Goal: Transaction & Acquisition: Purchase product/service

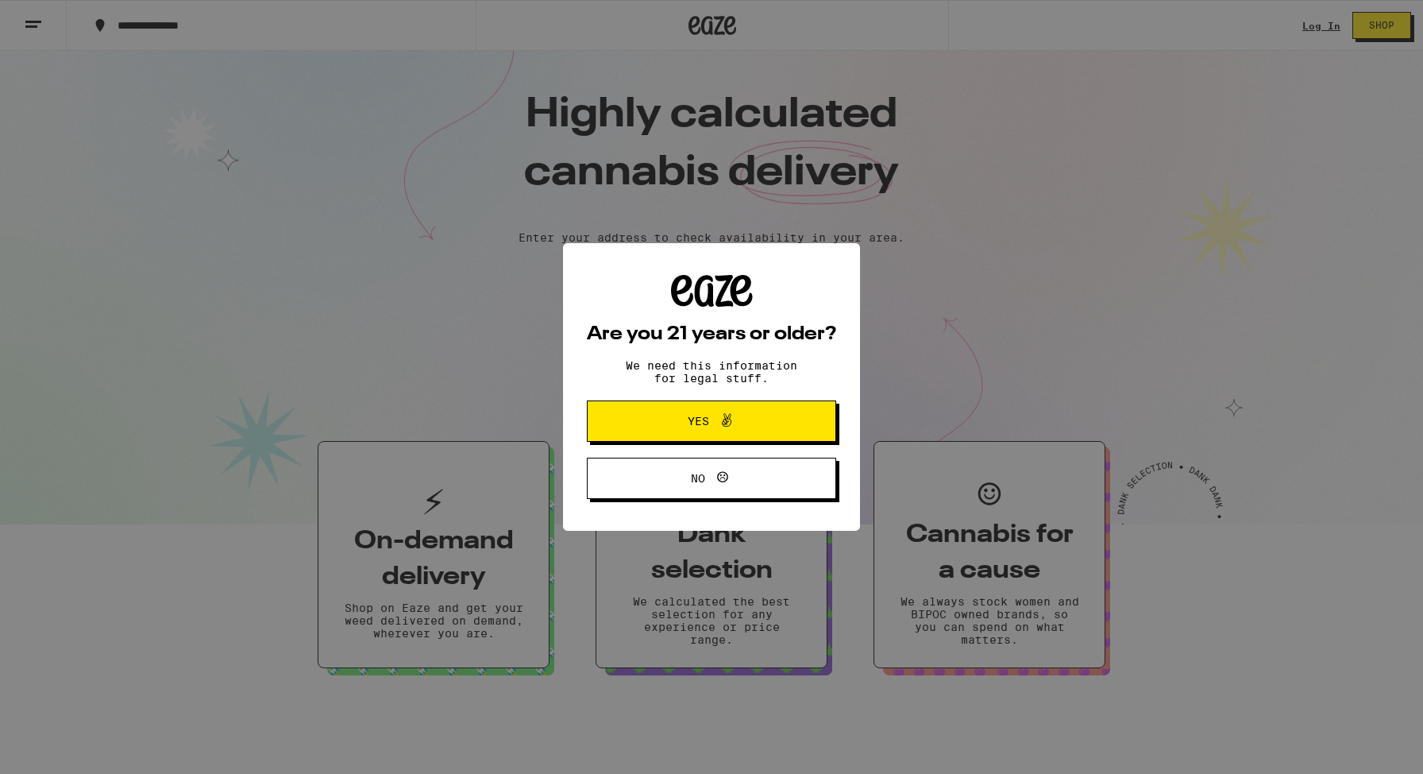
click at [709, 415] on span at bounding box center [722, 421] width 27 height 21
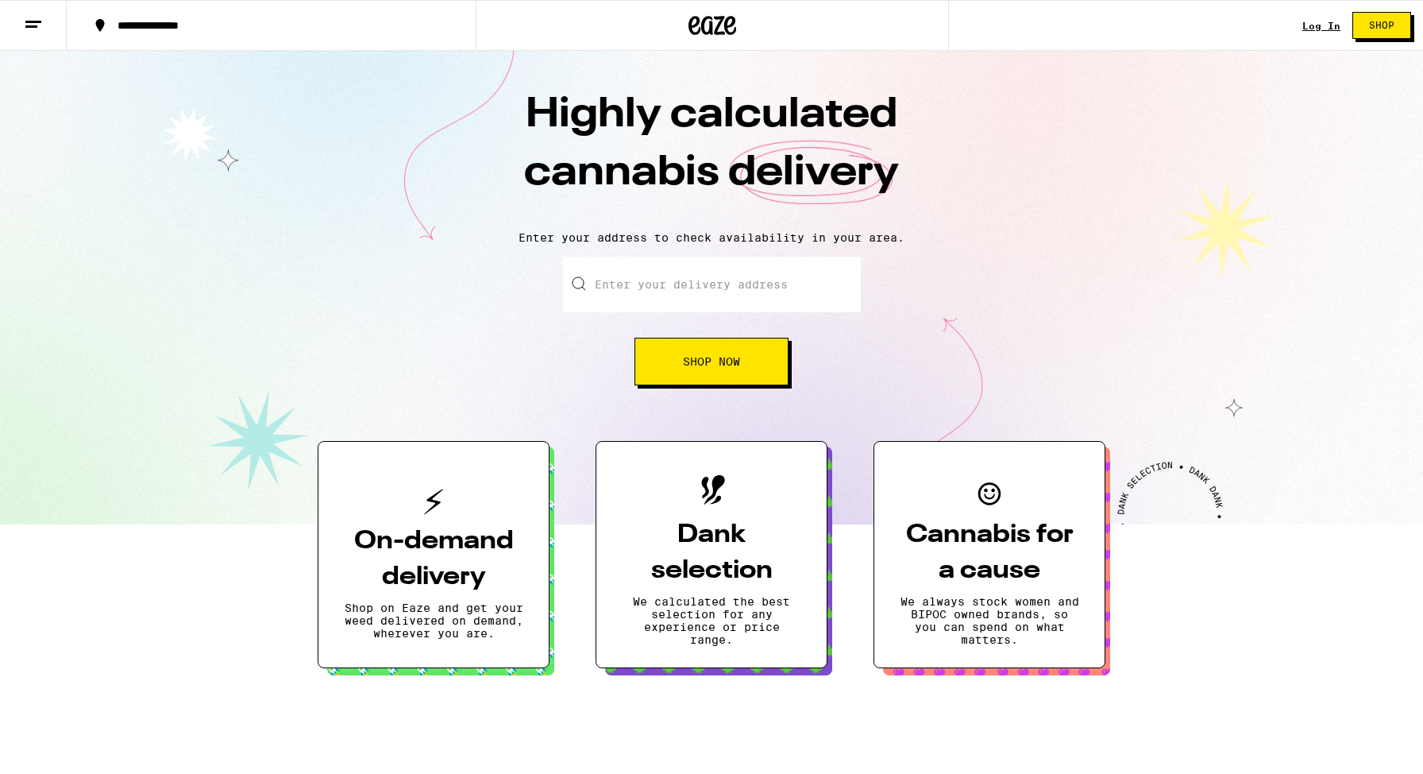
click at [718, 291] on input "Enter your delivery address" at bounding box center [712, 285] width 298 height 56
type input "346 HAUSER BLVD."
type input "APT. 228"
click at [692, 347] on button "Shop Now" at bounding box center [712, 362] width 154 height 48
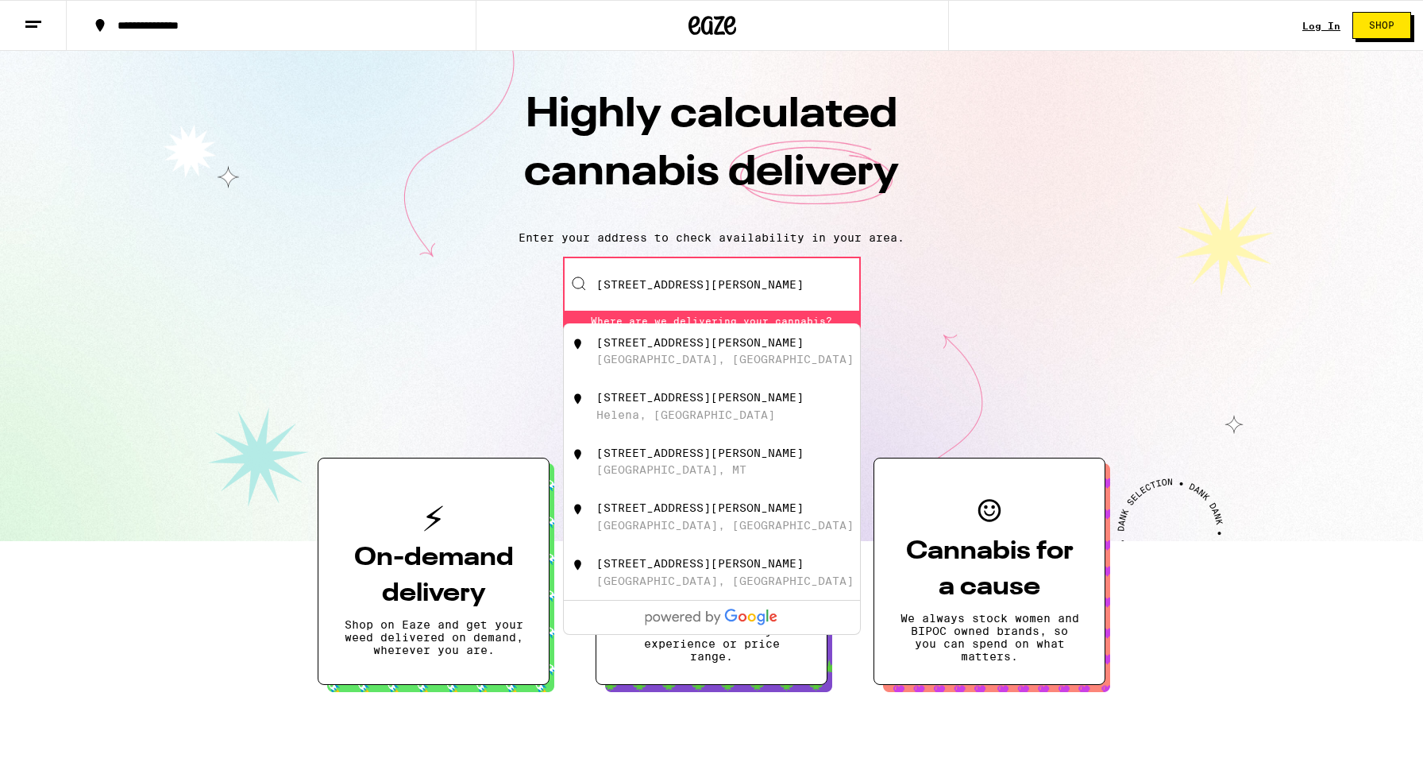
click at [700, 340] on div "346 Hauser Blvd" at bounding box center [700, 342] width 207 height 13
type input "346 Hauser Blvd, Los Angeles, CA"
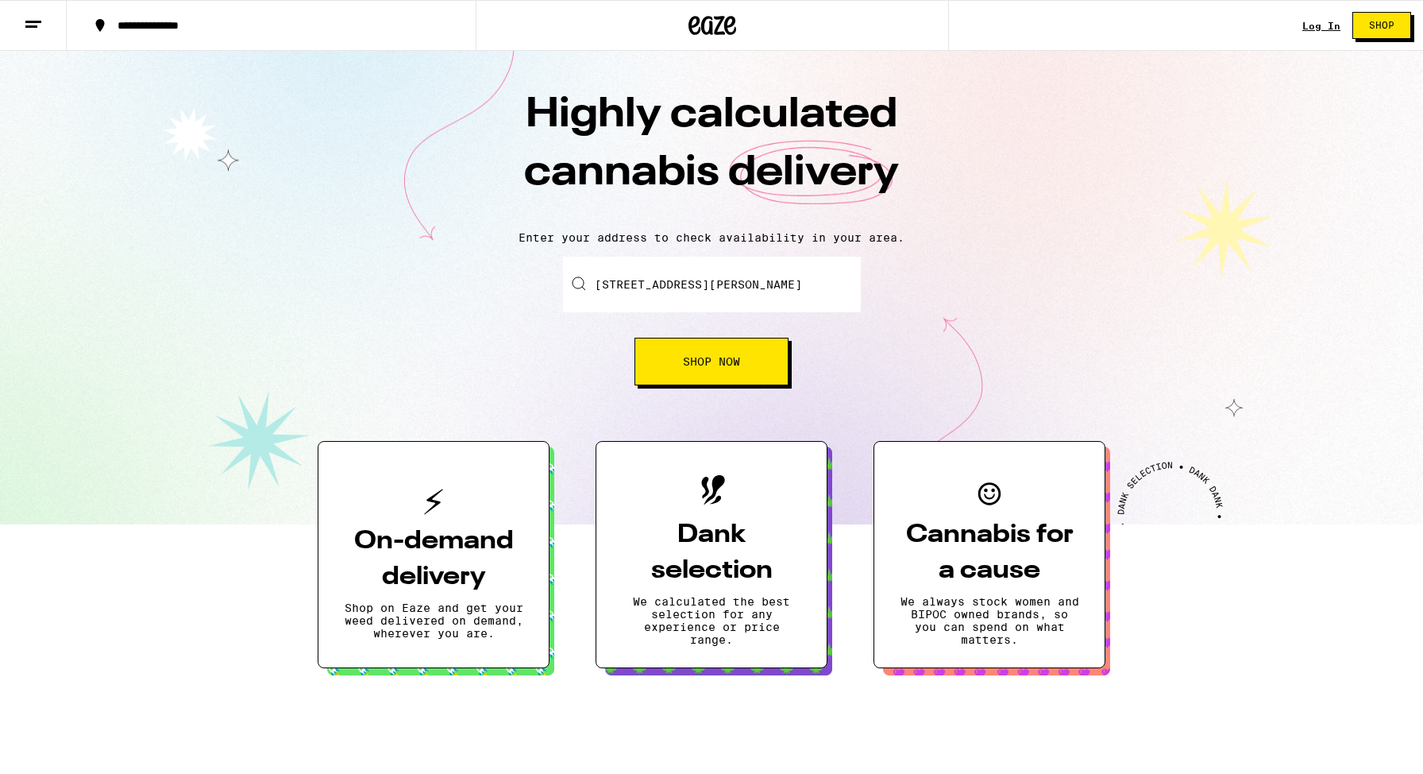
click at [676, 375] on button "Shop Now" at bounding box center [712, 362] width 154 height 48
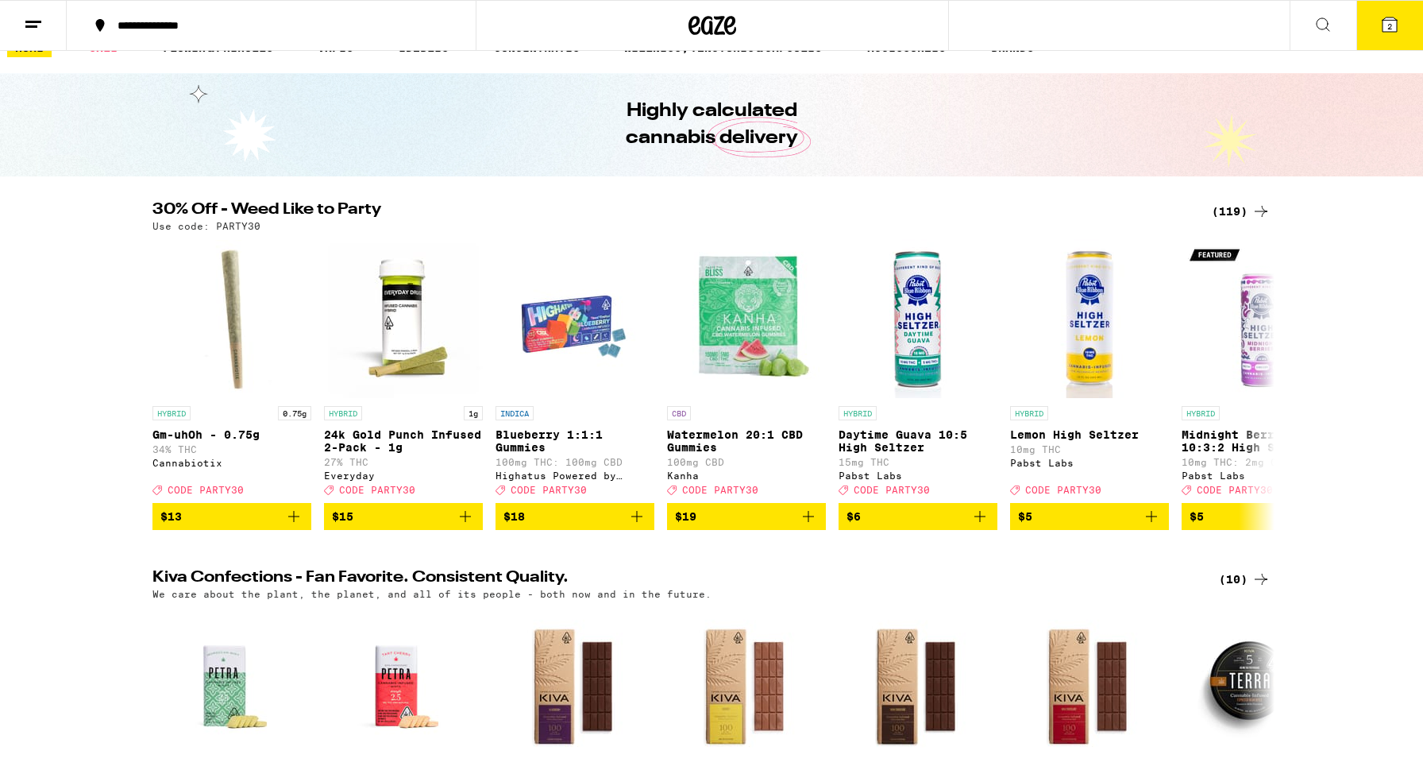
scroll to position [30, 0]
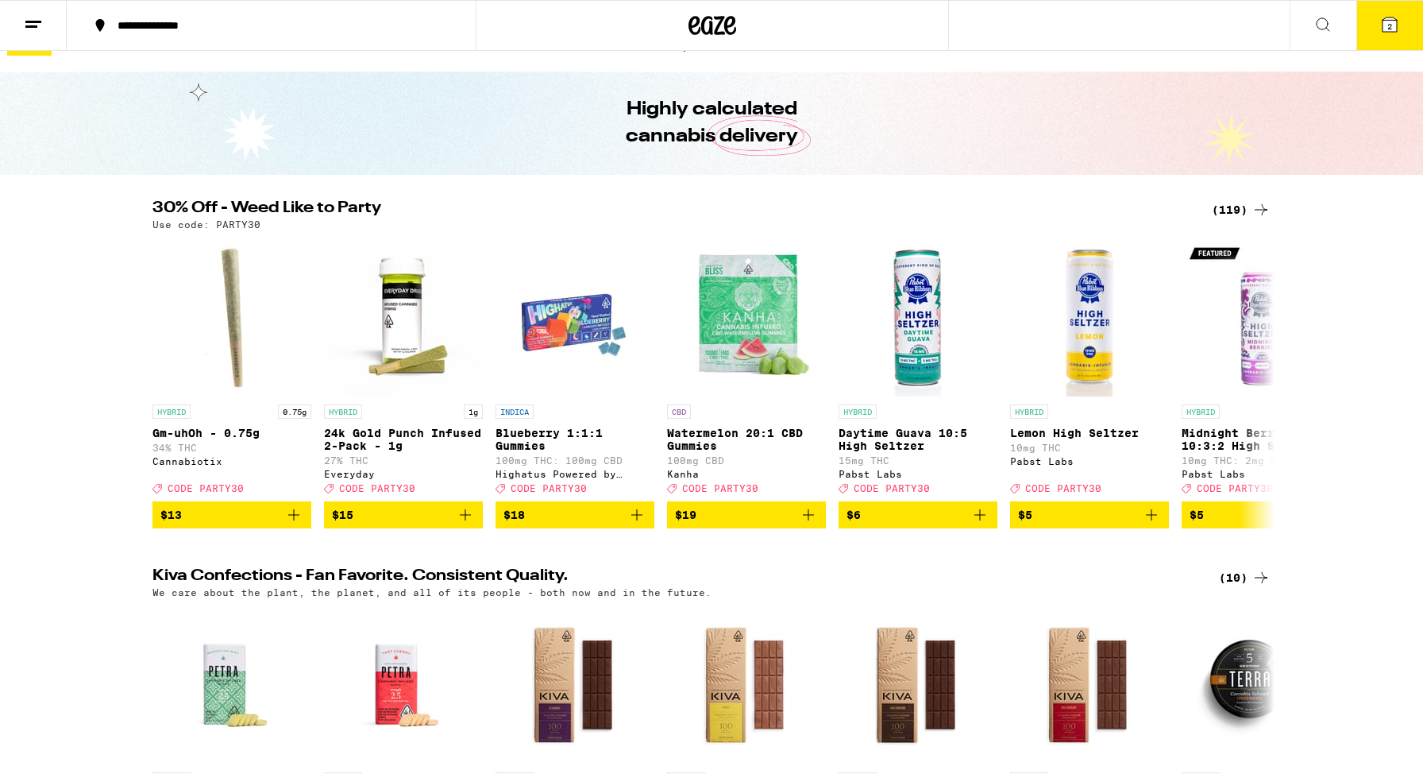
click at [1258, 212] on icon at bounding box center [1261, 209] width 19 height 19
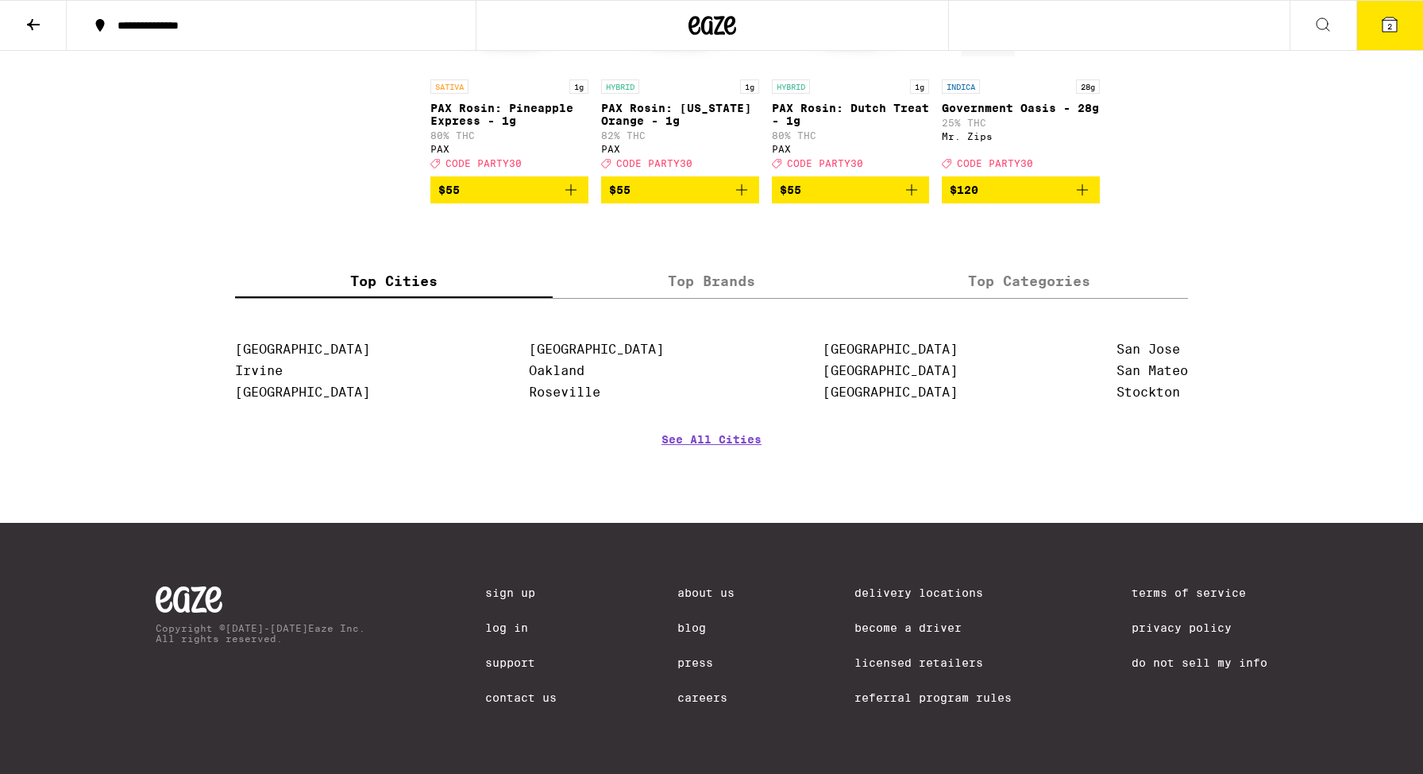
scroll to position [7314, 0]
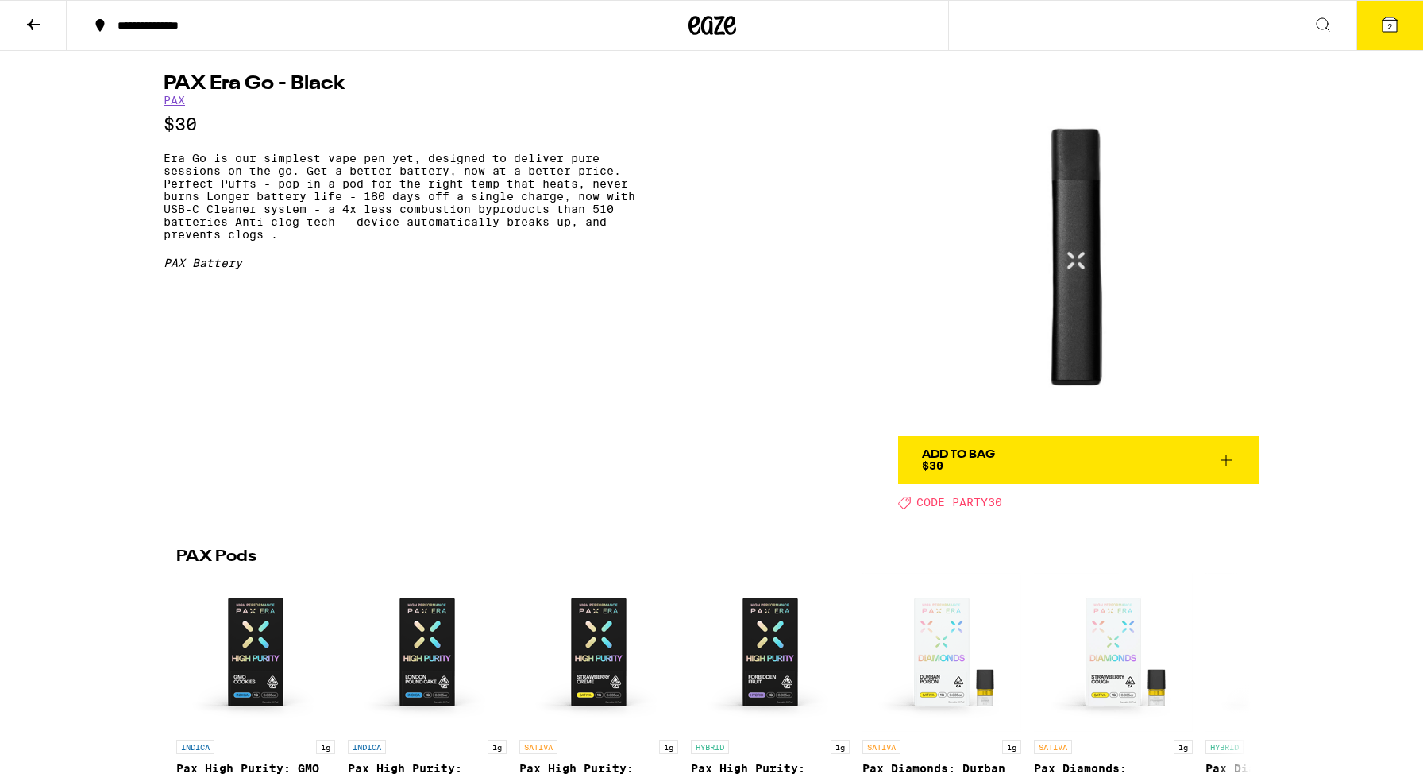
click at [1361, 29] on button "2" at bounding box center [1390, 25] width 67 height 49
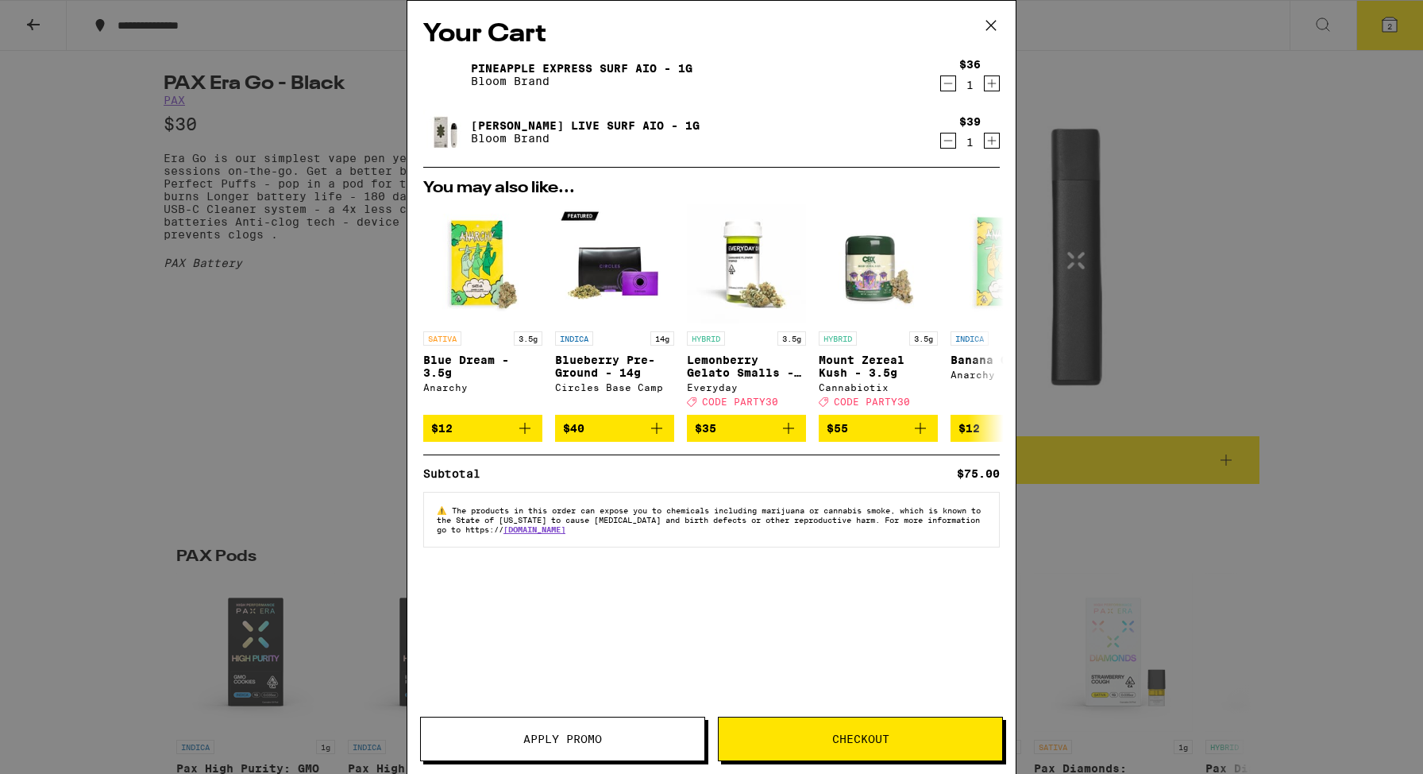
click at [446, 80] on img at bounding box center [445, 74] width 44 height 44
click at [983, 34] on icon at bounding box center [991, 26] width 24 height 24
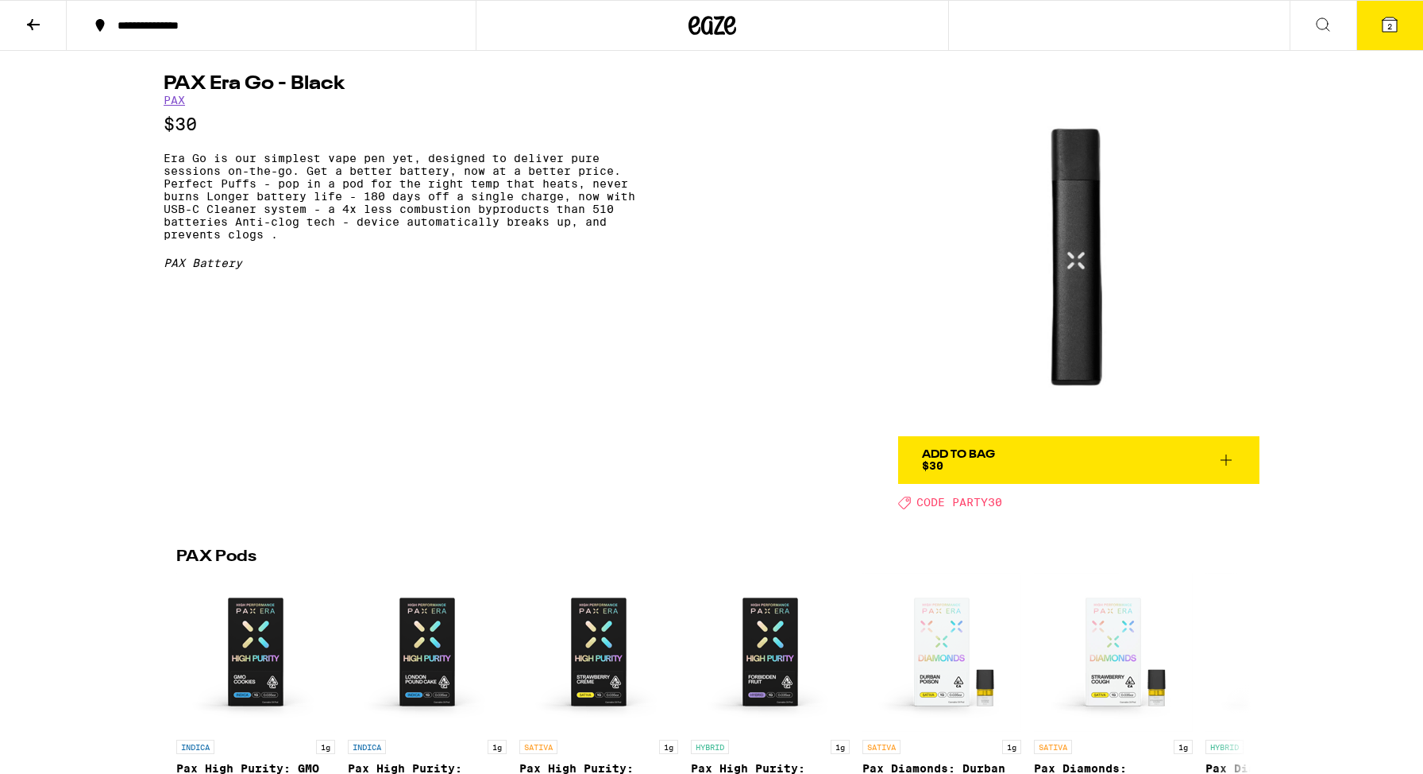
click at [38, 18] on icon at bounding box center [33, 24] width 19 height 19
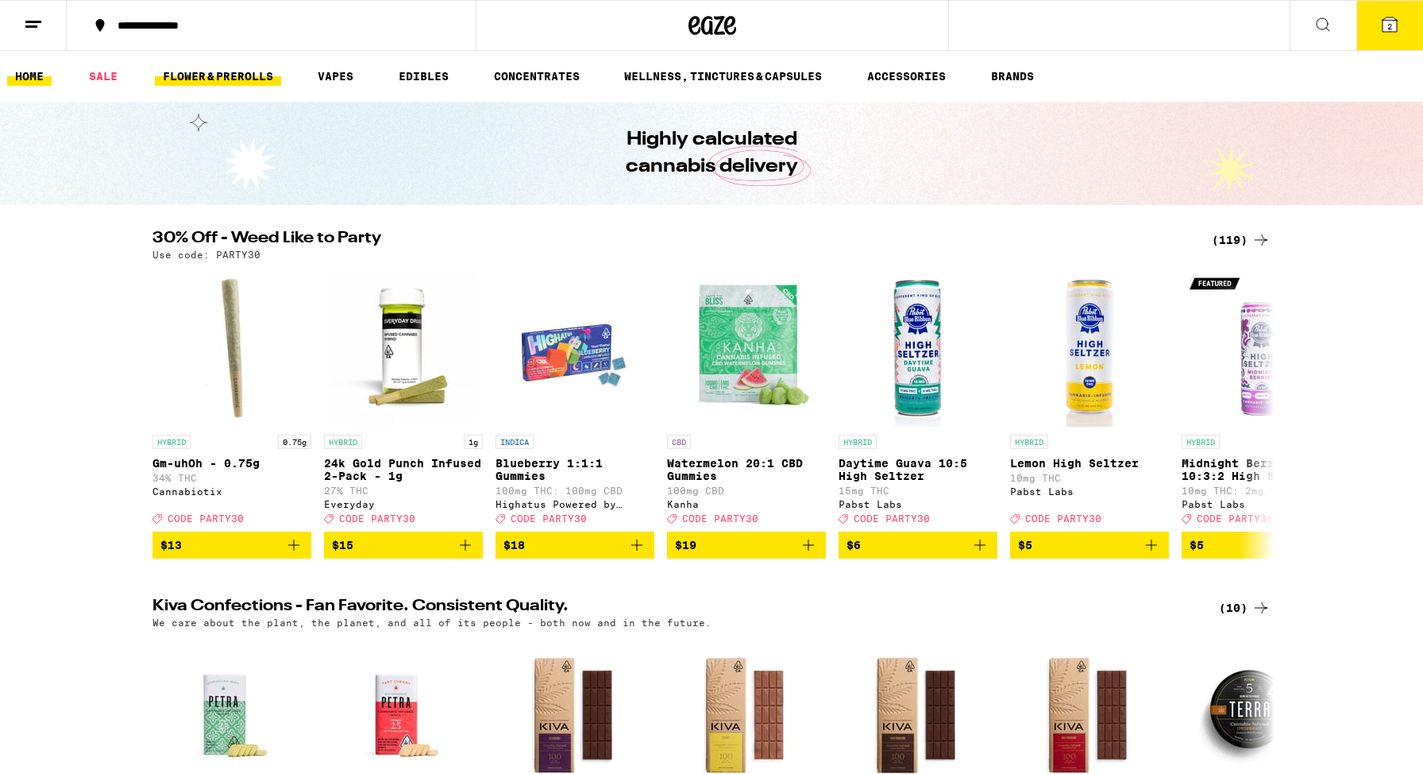
click at [207, 73] on link "FLOWER & PREROLLS" at bounding box center [218, 76] width 126 height 19
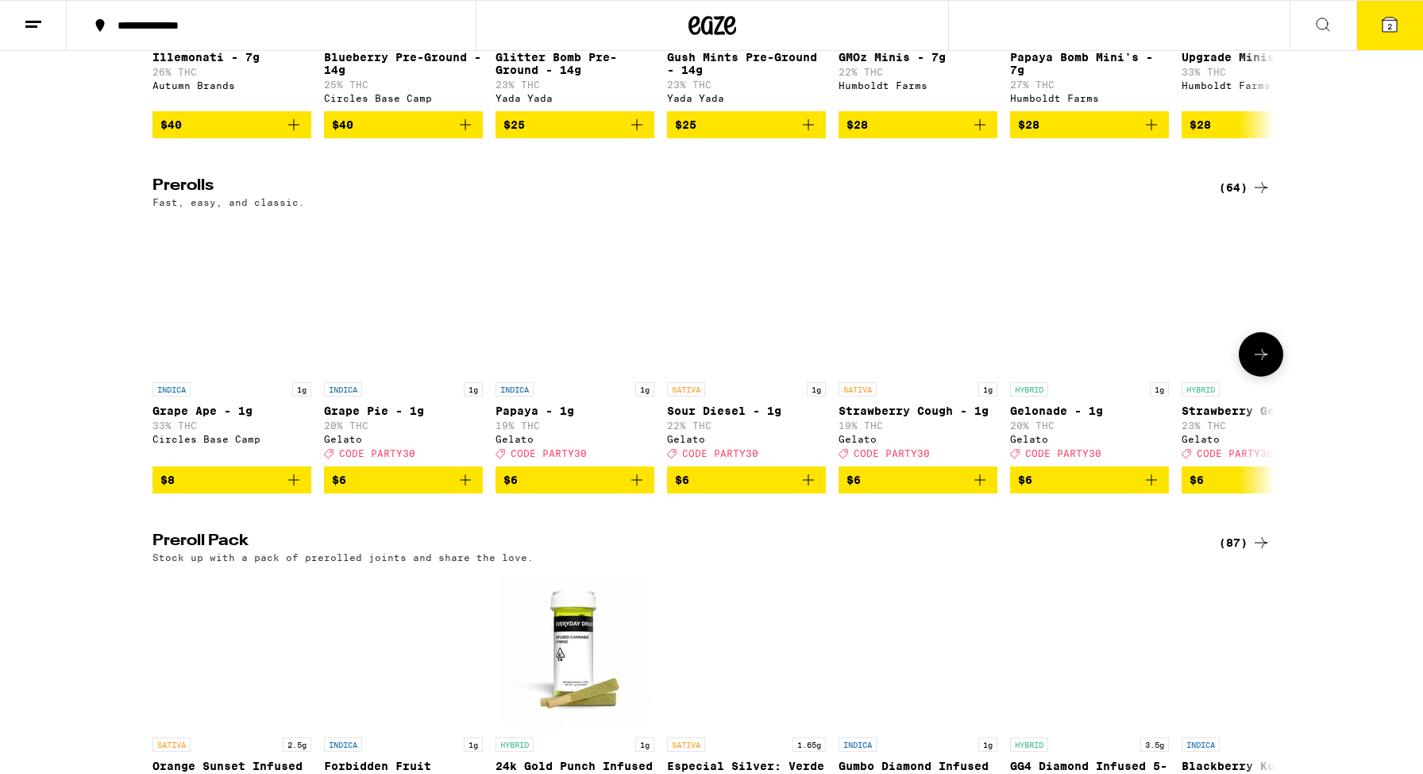
scroll to position [1038, 0]
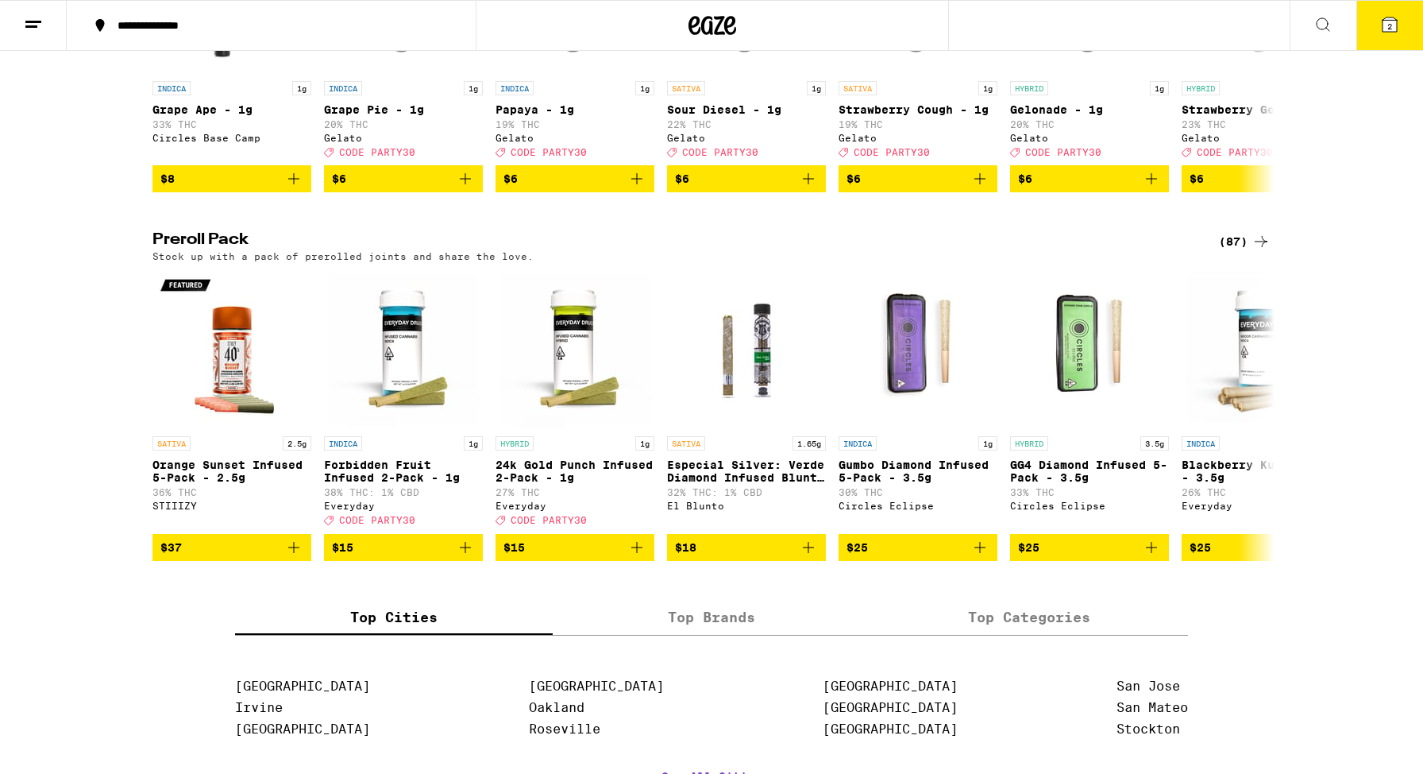
click at [1246, 251] on div "(87)" at bounding box center [1245, 241] width 52 height 19
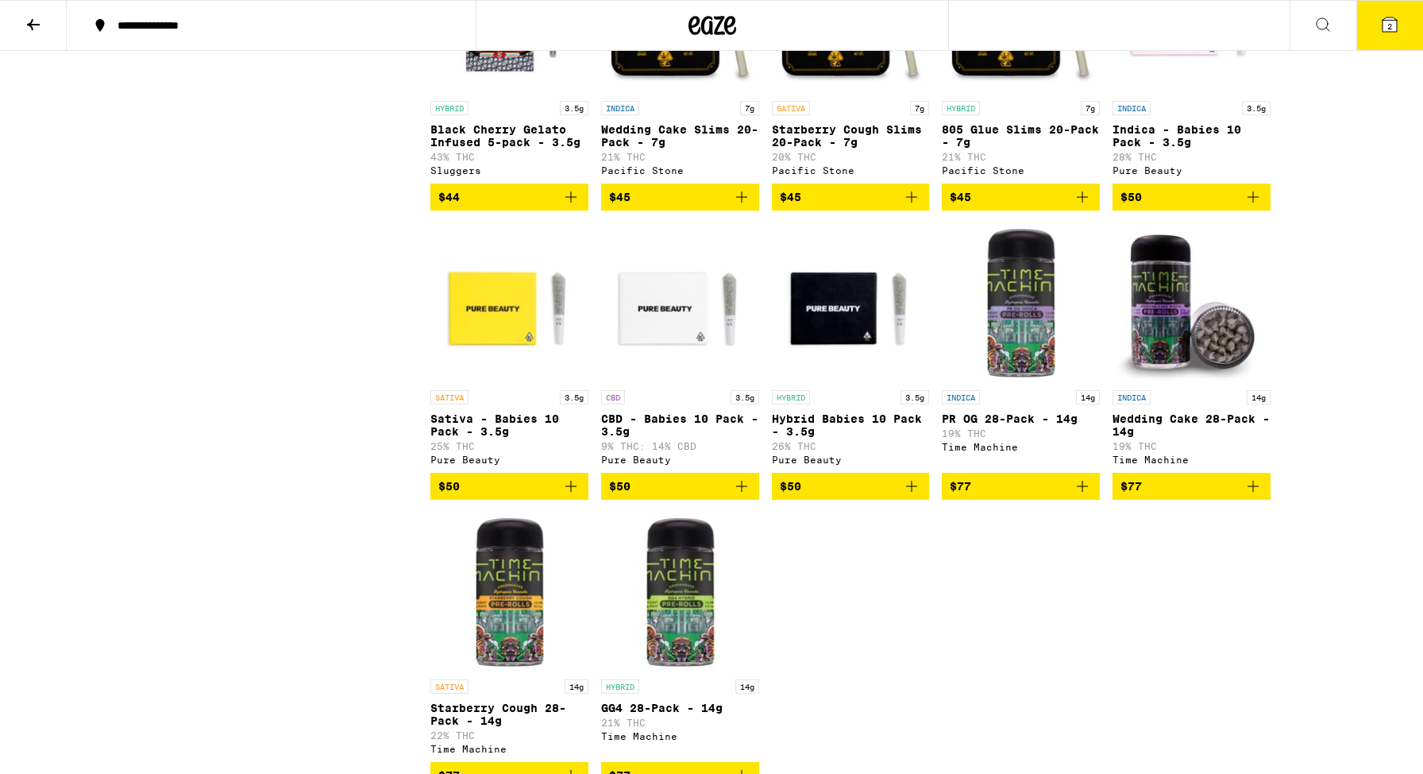
scroll to position [4981, 0]
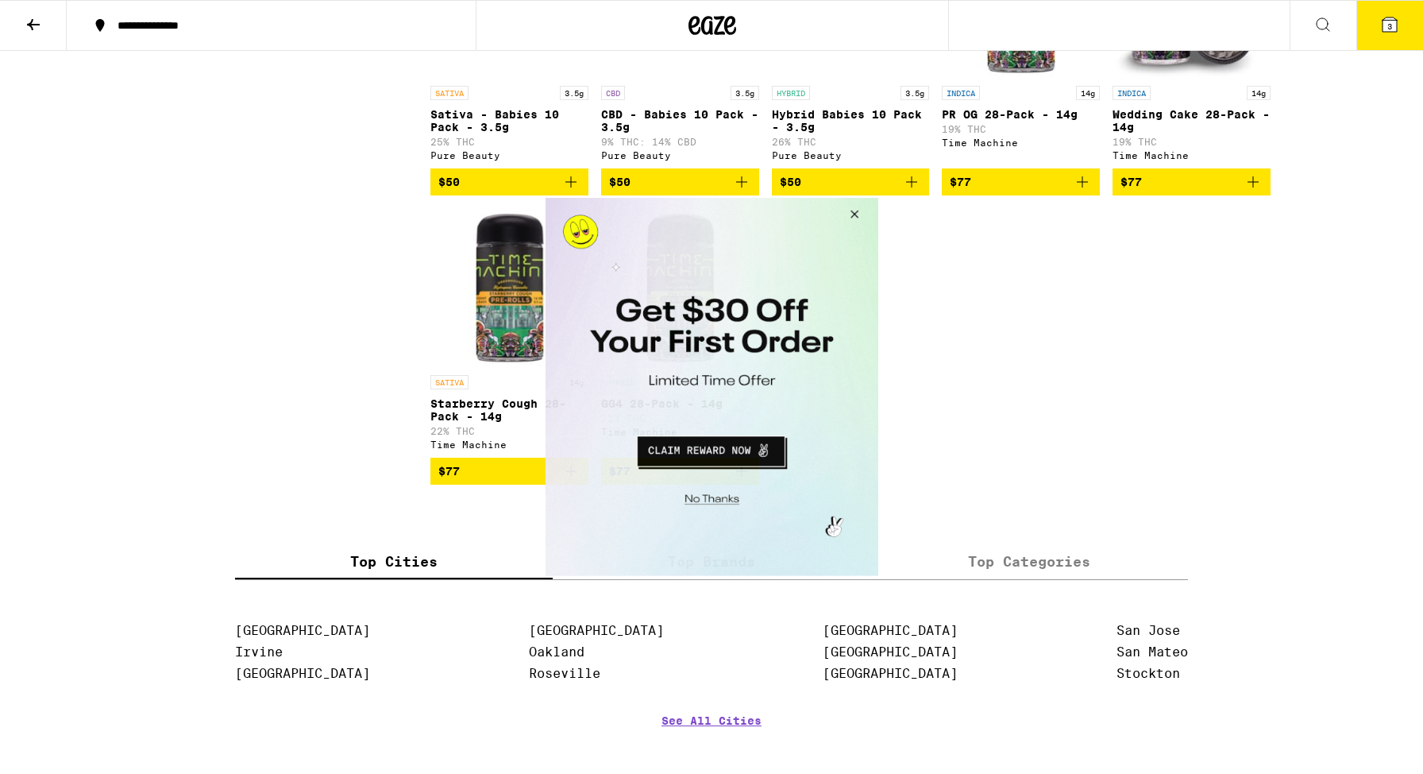
click at [861, 216] on button "Close Modal" at bounding box center [851, 217] width 43 height 38
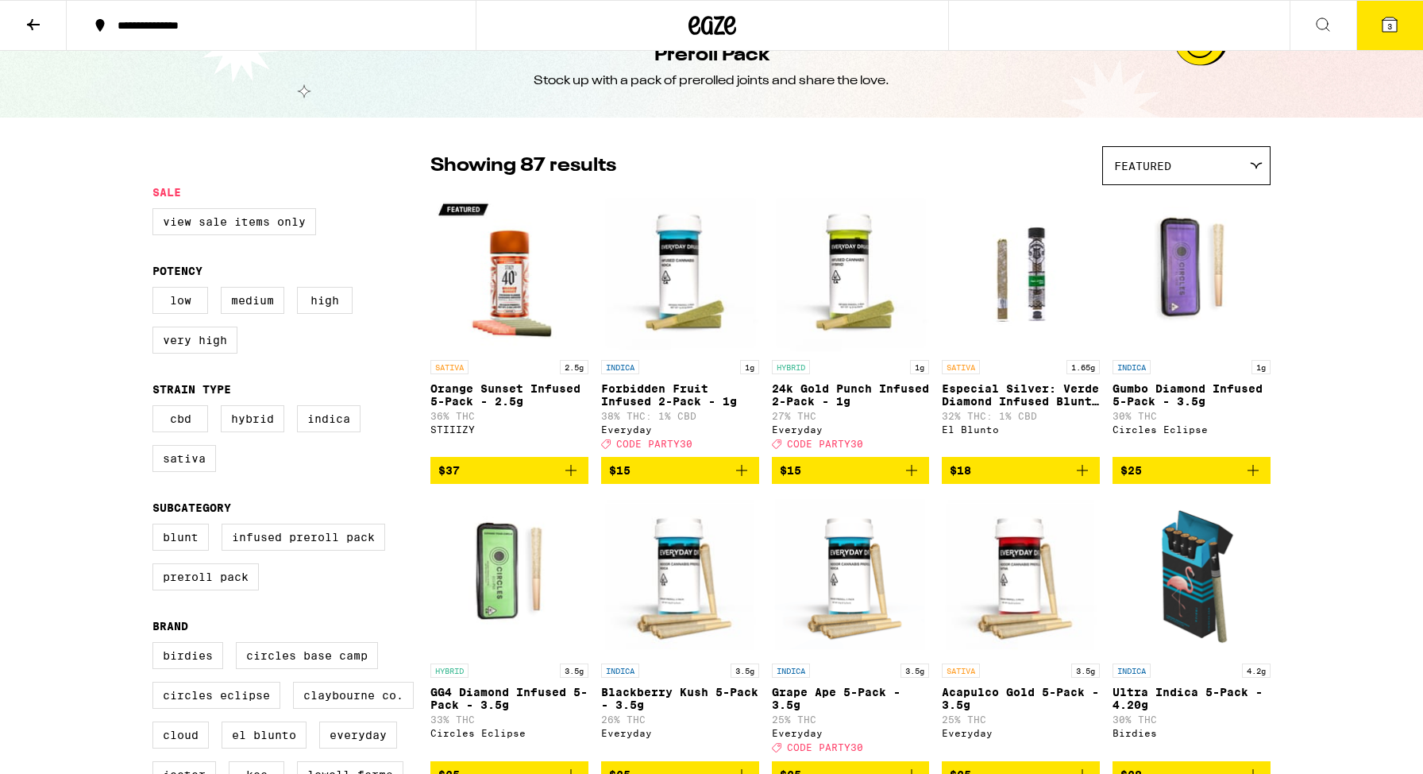
scroll to position [0, 0]
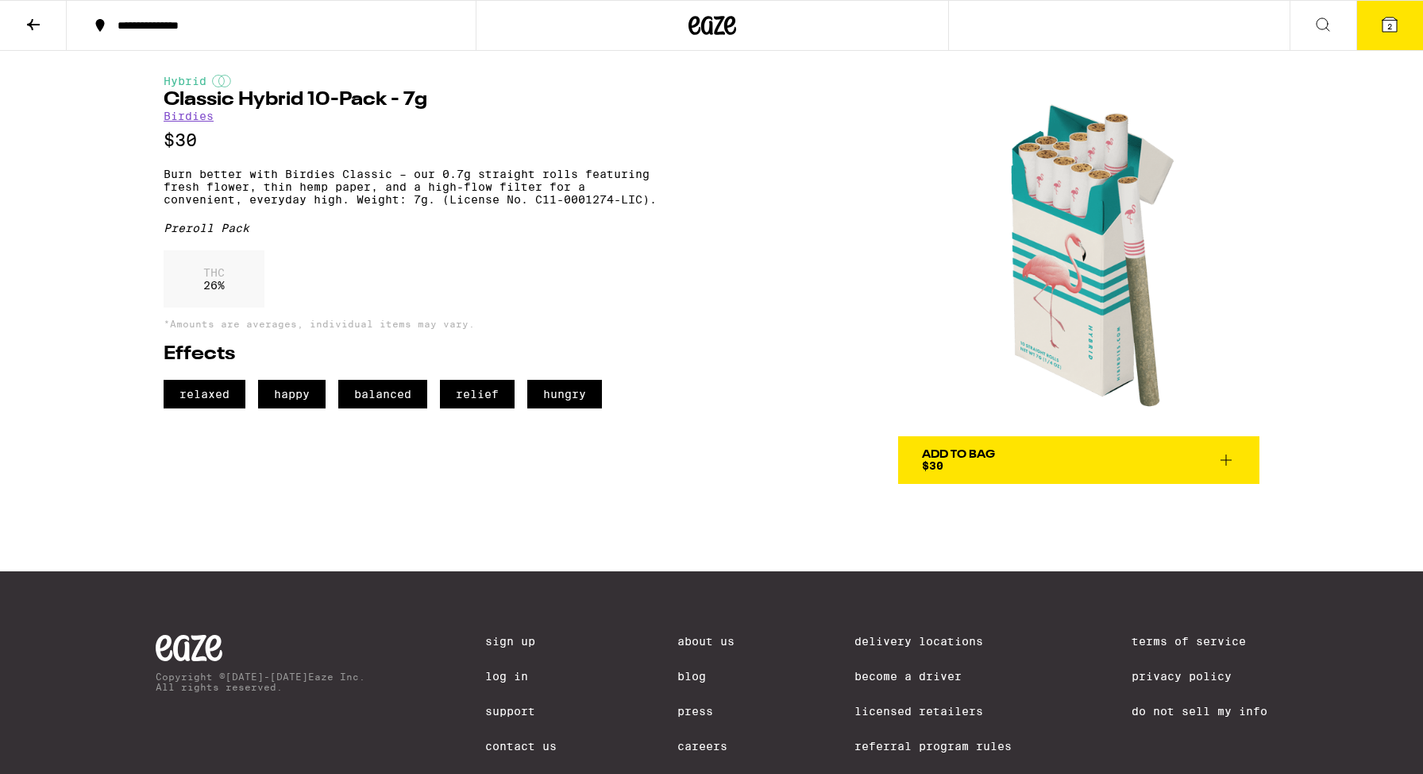
click at [964, 453] on div "Add To Bag" at bounding box center [958, 454] width 73 height 11
